Goal: Task Accomplishment & Management: Manage account settings

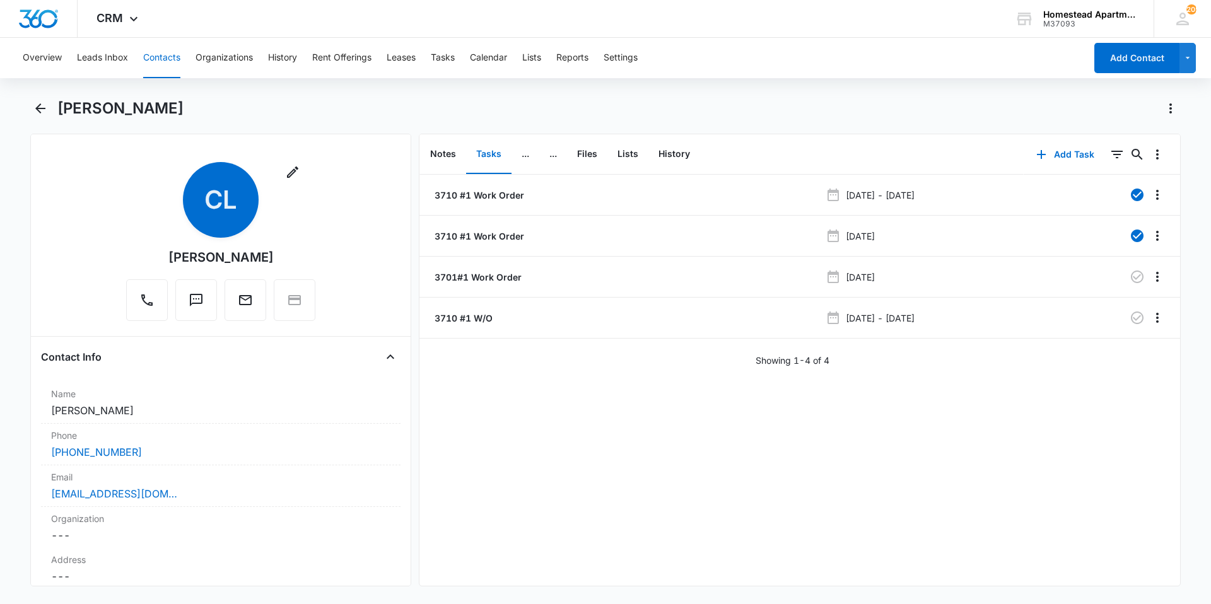
click at [167, 66] on button "Contacts" at bounding box center [161, 58] width 37 height 40
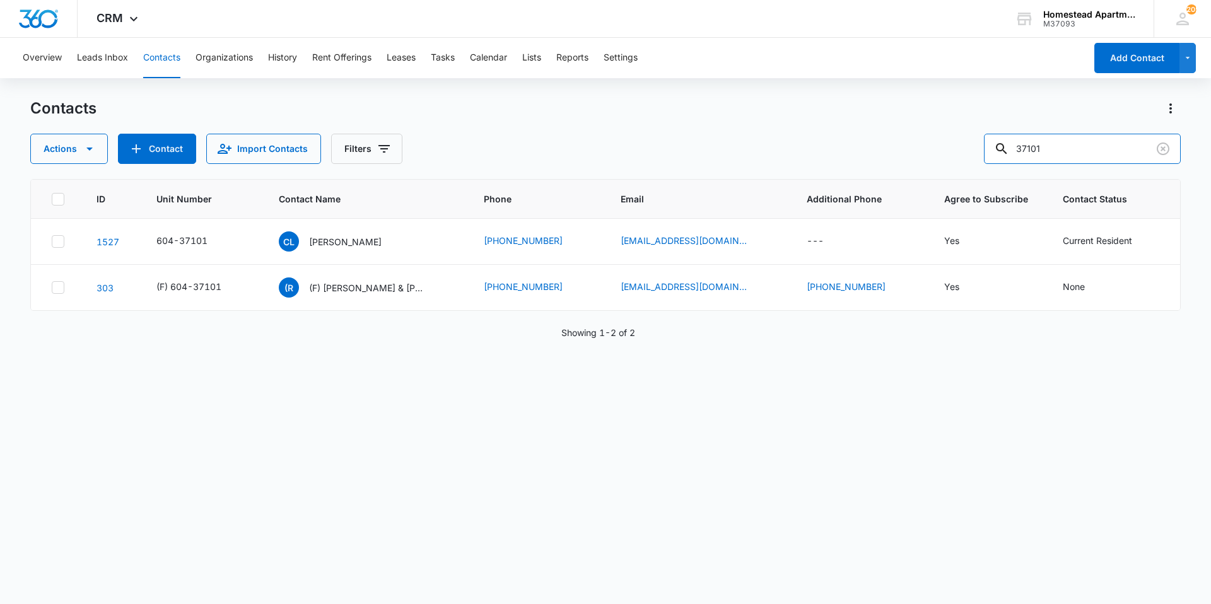
drag, startPoint x: 1073, startPoint y: 149, endPoint x: 941, endPoint y: 161, distance: 132.3
click at [941, 161] on div "Actions Contact Import Contacts Filters 37101" at bounding box center [605, 149] width 1150 height 30
type input "[PERSON_NAME]"
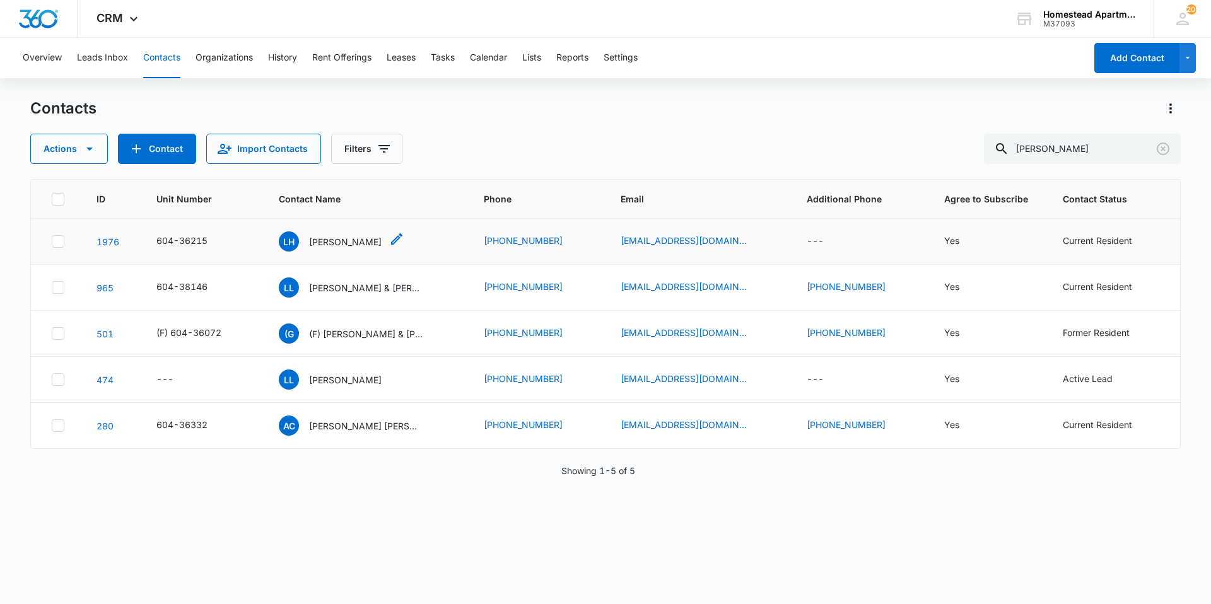
click at [346, 242] on p "[PERSON_NAME]" at bounding box center [345, 241] width 73 height 13
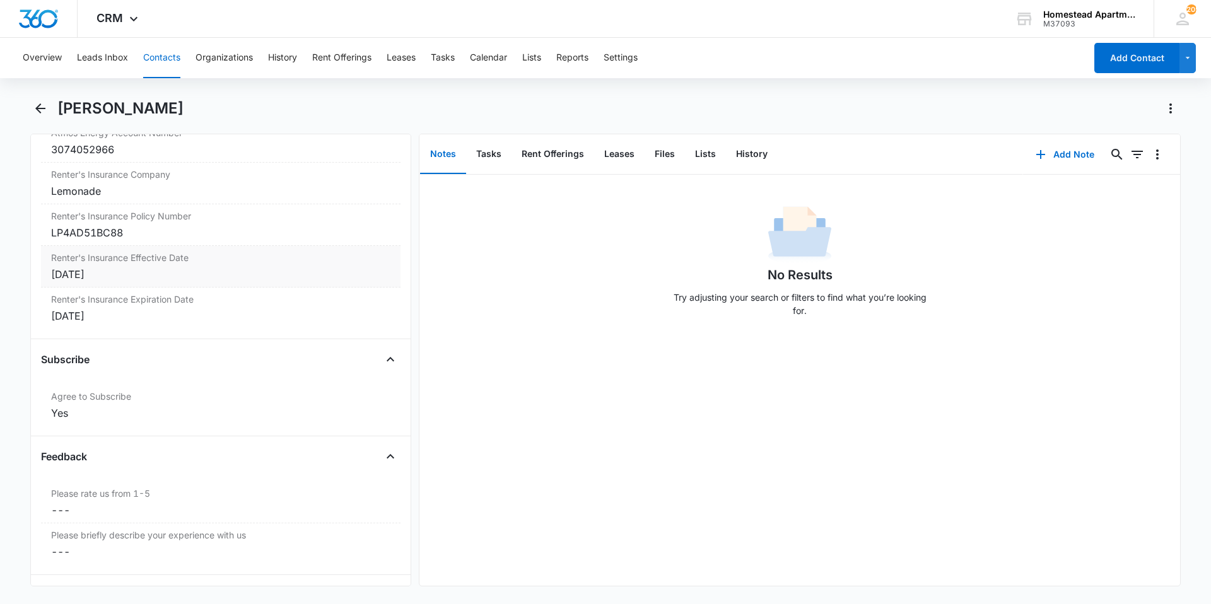
scroll to position [2585, 0]
click at [658, 157] on button "Files" at bounding box center [664, 154] width 40 height 39
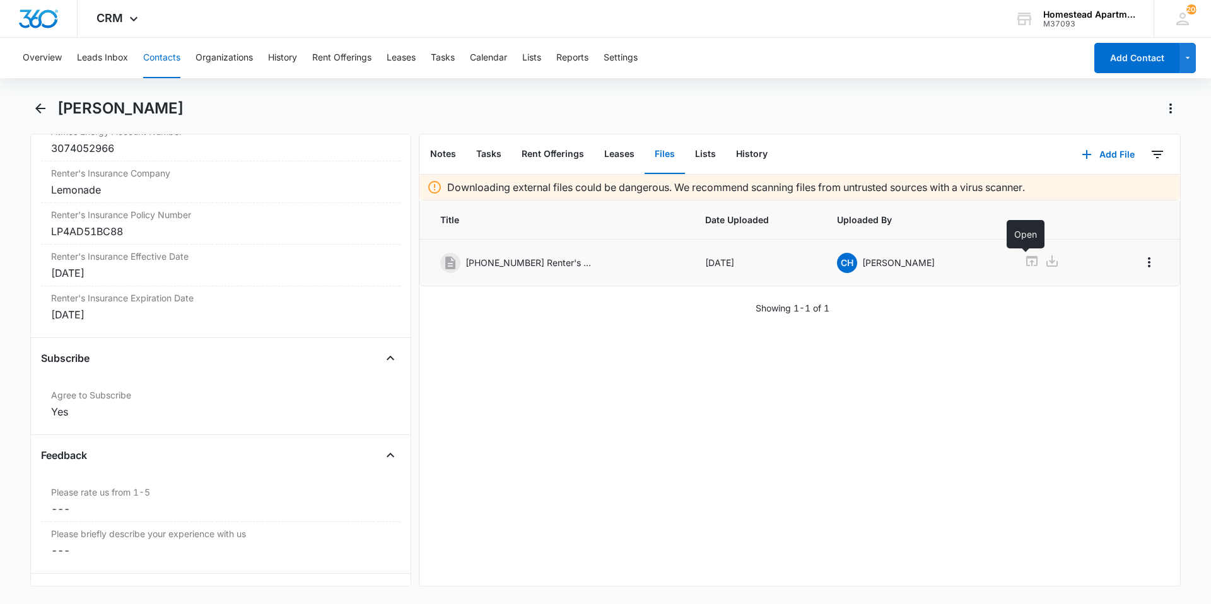
click at [1027, 264] on icon at bounding box center [1031, 261] width 15 height 15
click at [1147, 263] on button "Overflow Menu" at bounding box center [1149, 262] width 20 height 20
click at [1101, 299] on div "Edit" at bounding box center [1105, 297] width 26 height 9
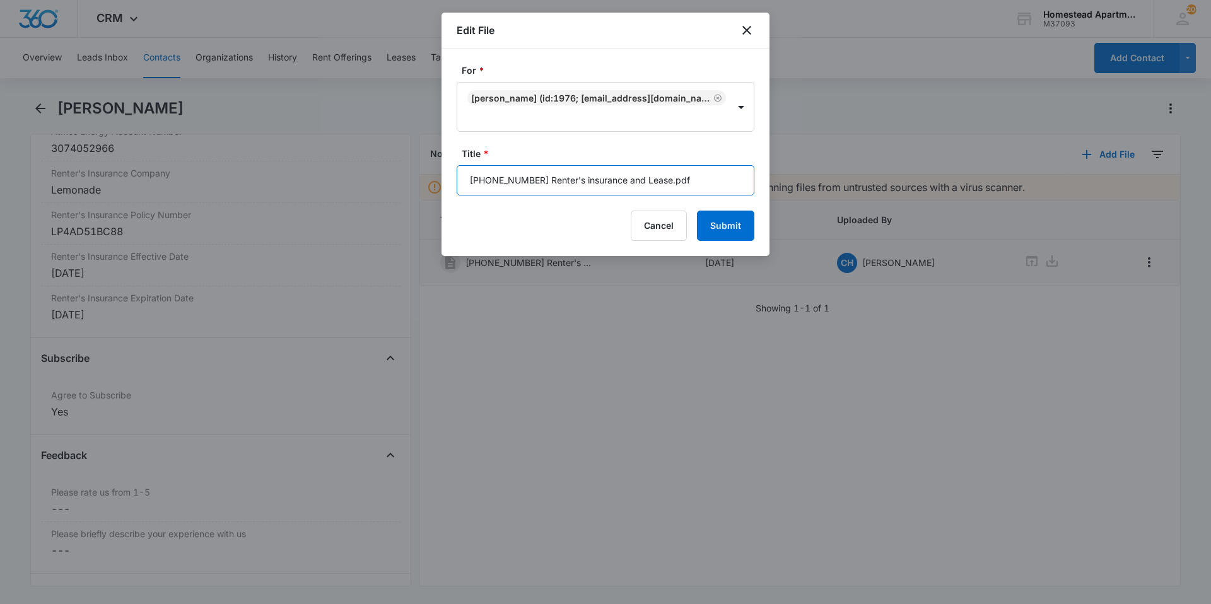
click at [606, 178] on input "[PHONE_NUMBER] Renter's insurance and Lease.pdf" at bounding box center [606, 180] width 298 height 30
type input "[PHONE_NUMBER] Renter's and Lease.pdf"
click at [742, 229] on button "Submit" at bounding box center [725, 226] width 57 height 30
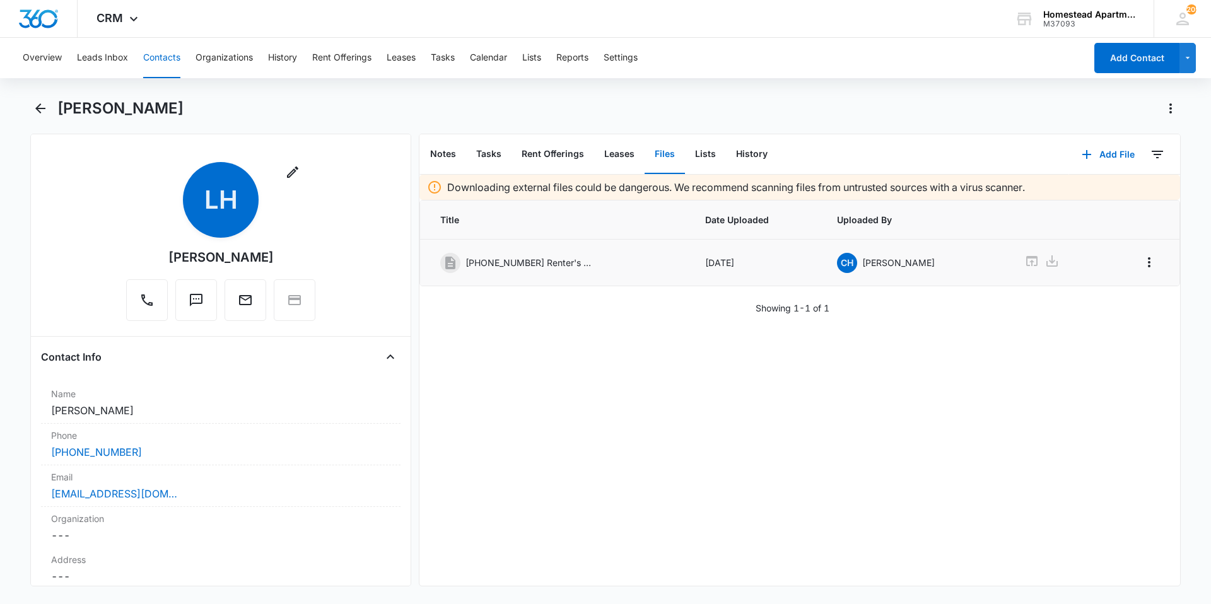
click at [161, 49] on button "Contacts" at bounding box center [161, 58] width 37 height 40
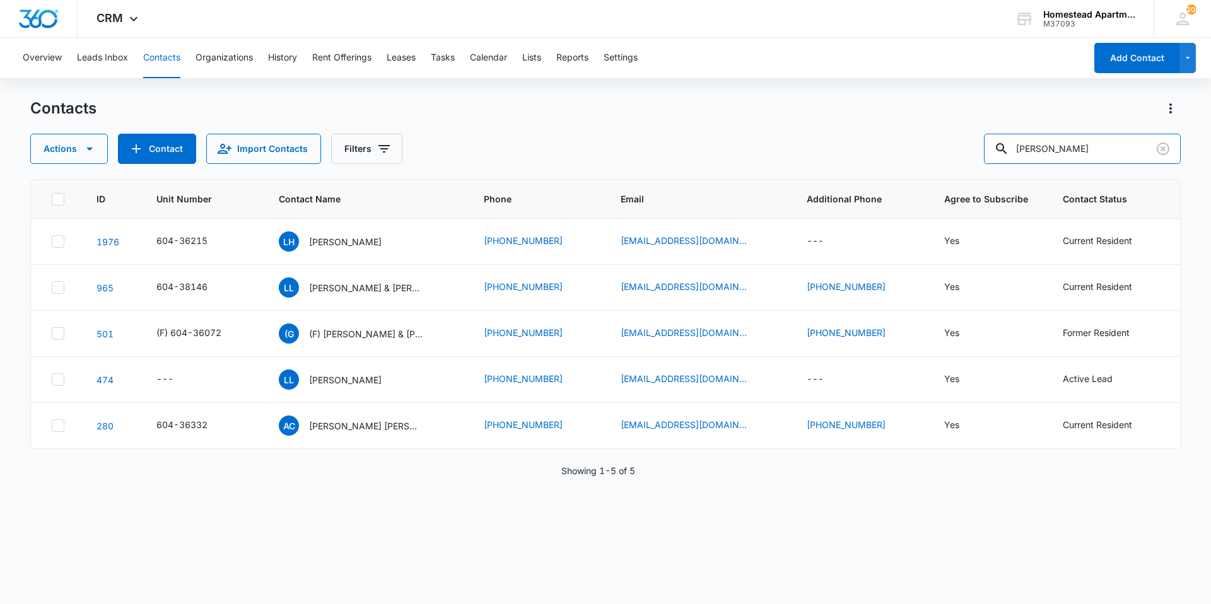
drag, startPoint x: 1084, startPoint y: 151, endPoint x: 933, endPoint y: 167, distance: 151.5
click at [933, 167] on div "Contacts Actions Contact Import Contacts Filters [PERSON_NAME] ID Unit Number C…" at bounding box center [605, 350] width 1150 height 504
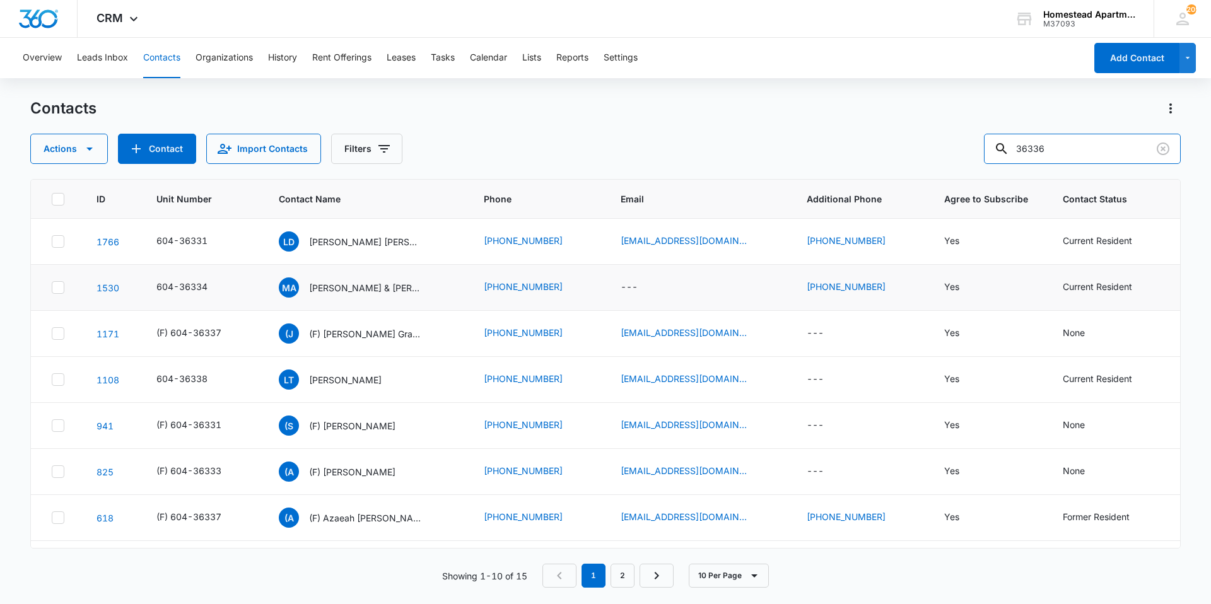
type input "36336"
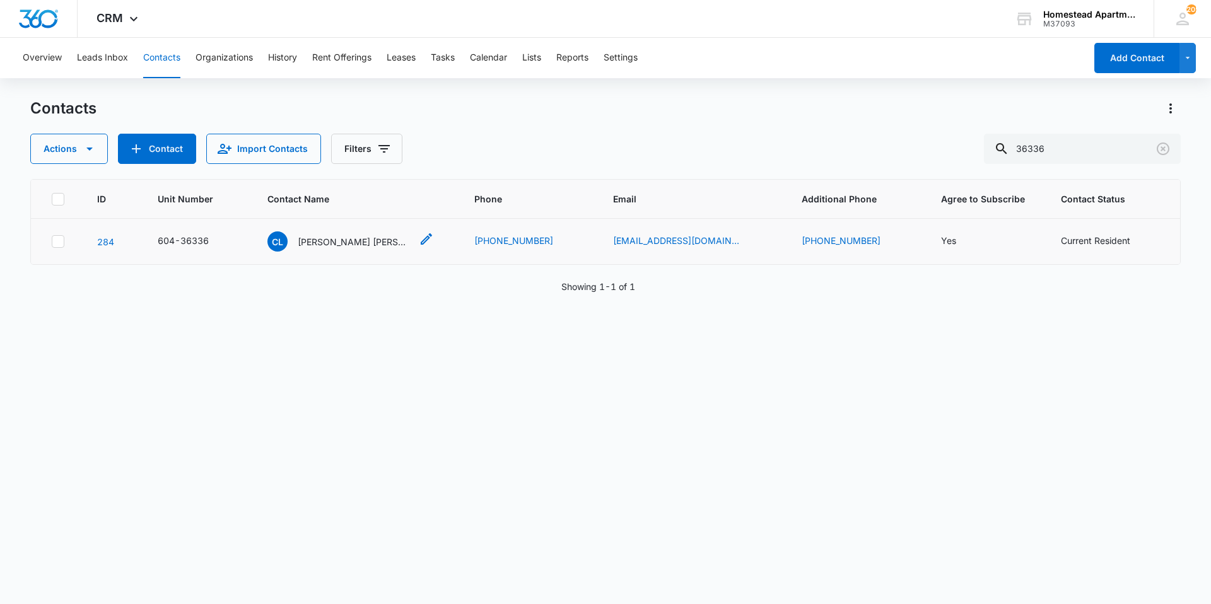
click at [387, 238] on p "[PERSON_NAME] [PERSON_NAME]" at bounding box center [355, 241] width 114 height 13
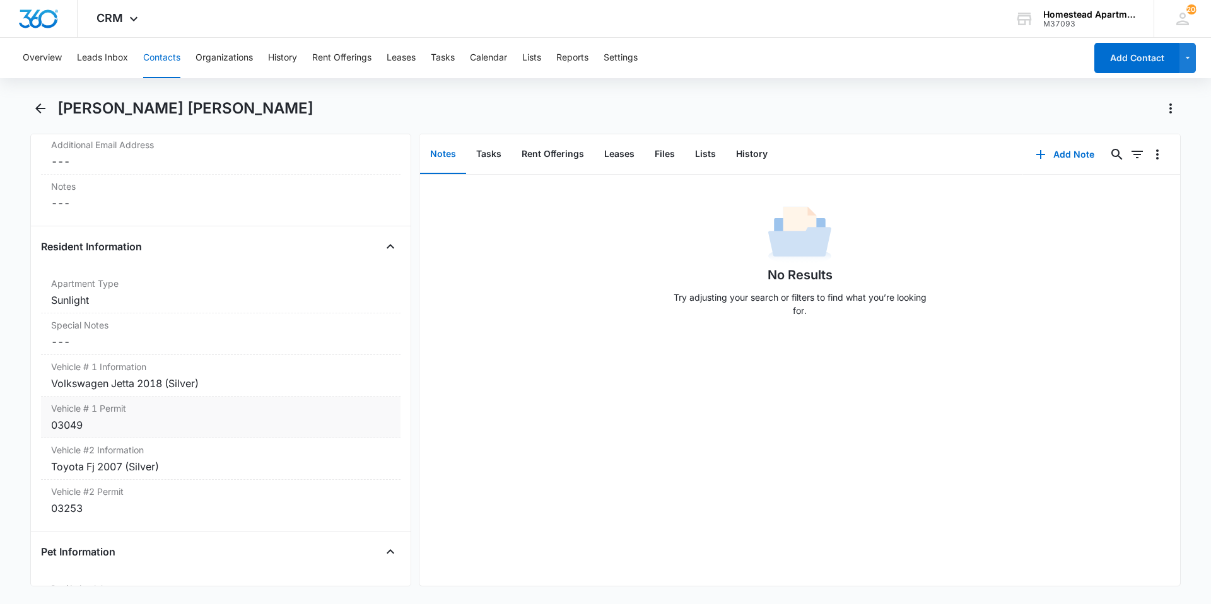
scroll to position [1135, 0]
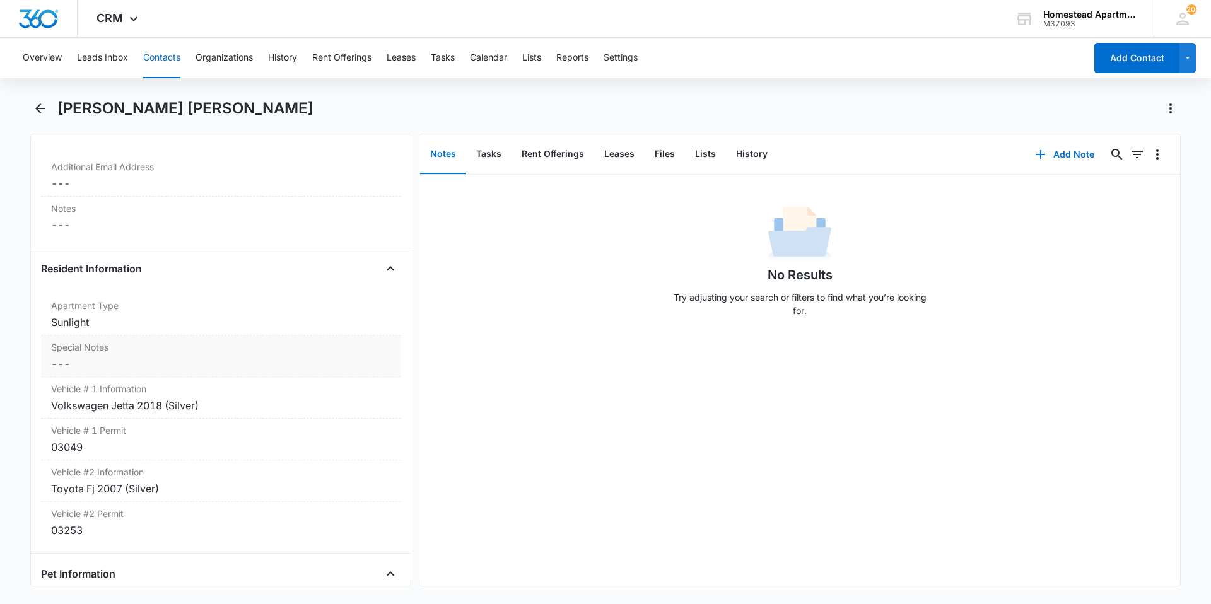
click at [89, 367] on dd "Cancel Save Changes ---" at bounding box center [220, 363] width 339 height 15
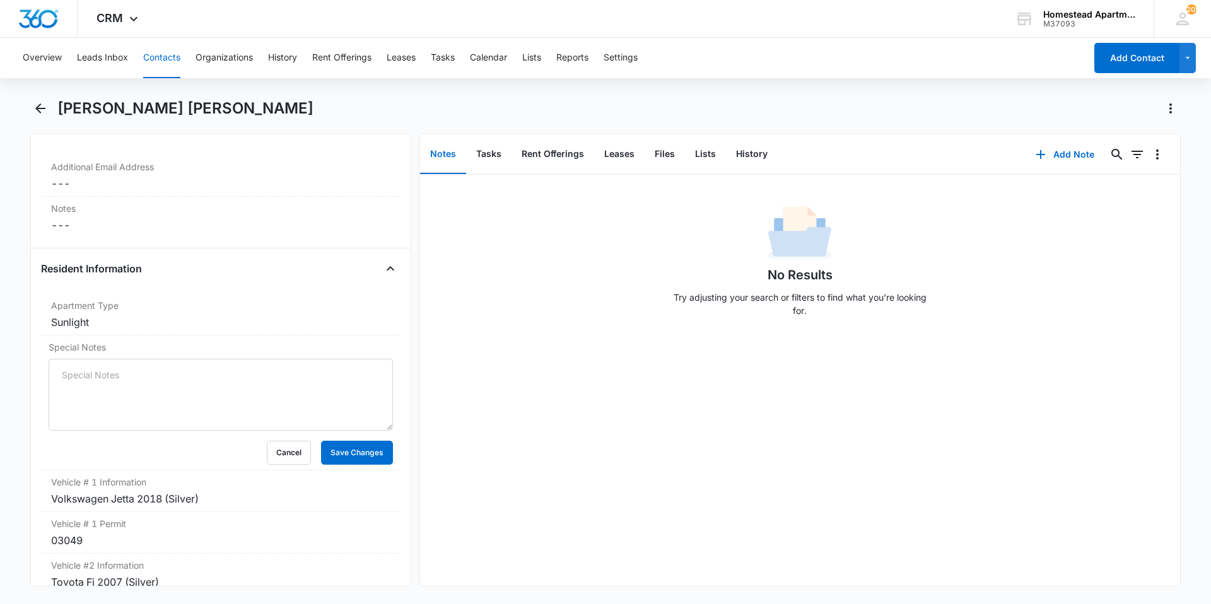
click at [87, 369] on textarea "Special Notes" at bounding box center [221, 395] width 344 height 72
type textarea "I"
type textarea "M"
type textarea "She prefers Vendors and Maintenance to wear booties/shoe covers when entering h…"
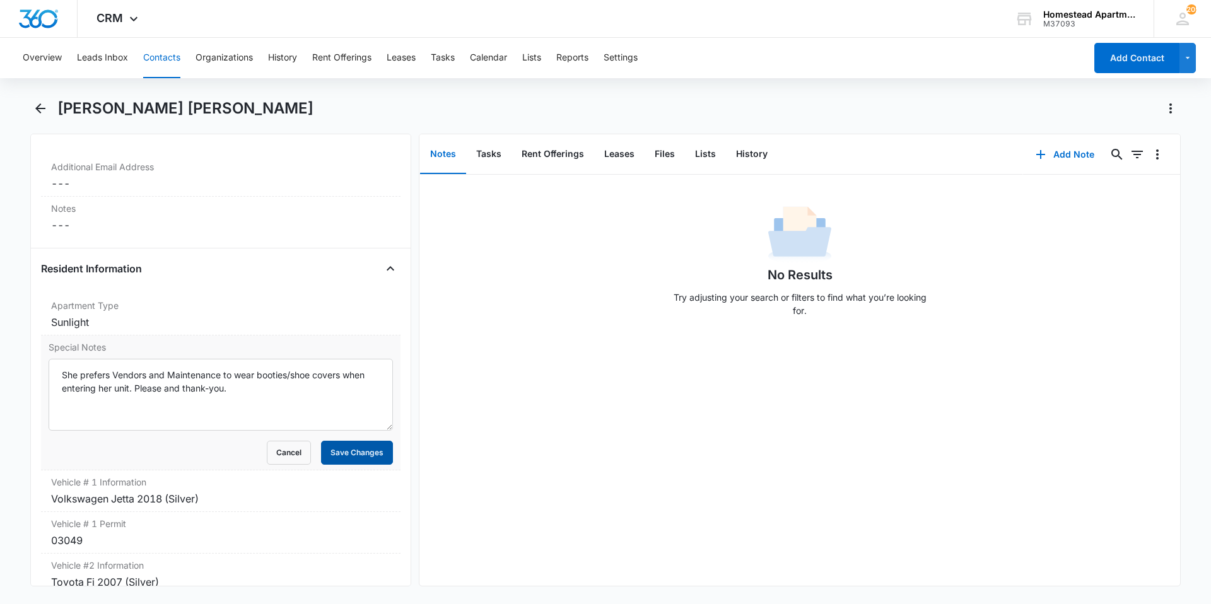
click at [352, 462] on div "Special Notes She prefers Vendors and Maintenance to wear booties/shoe covers w…" at bounding box center [220, 402] width 359 height 135
click at [351, 460] on button "Save Changes" at bounding box center [357, 453] width 72 height 24
